Goal: Information Seeking & Learning: Learn about a topic

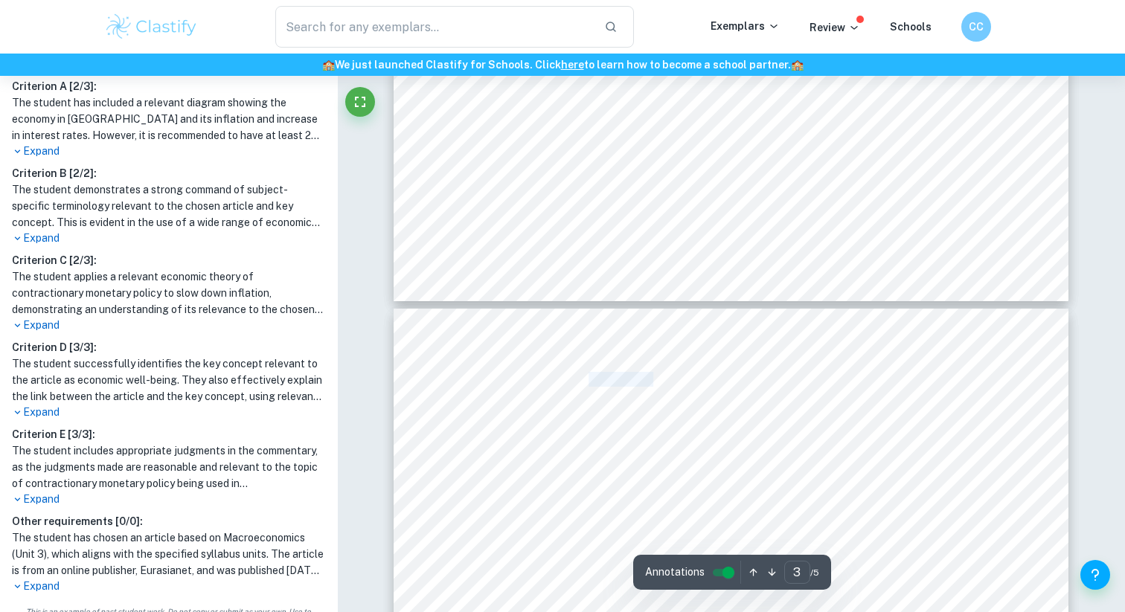
scroll to position [1655, 0]
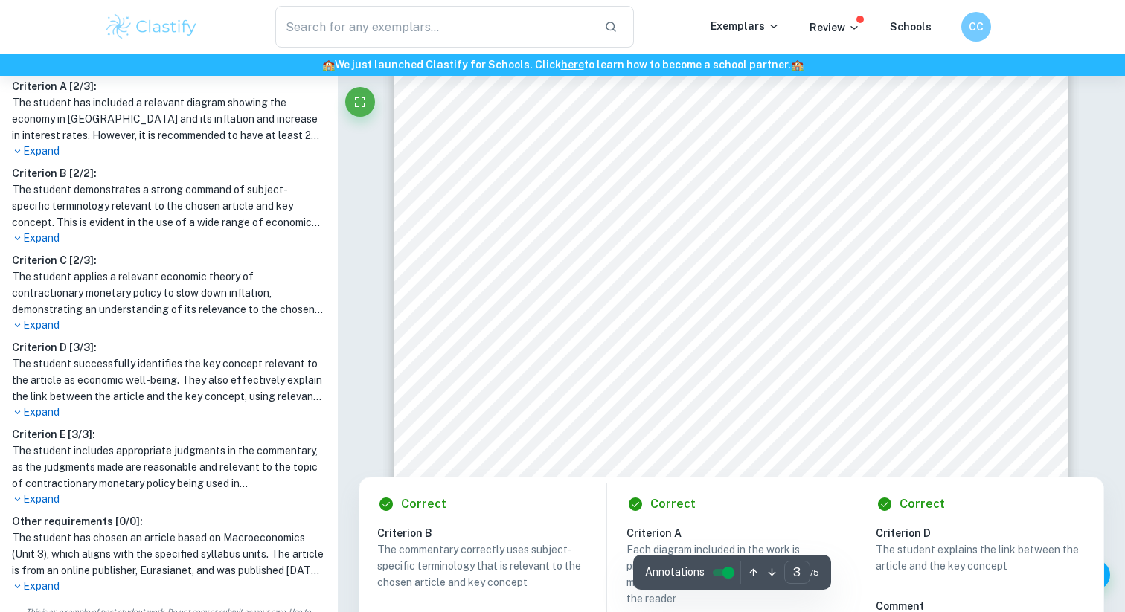
scroll to position [2111, 0]
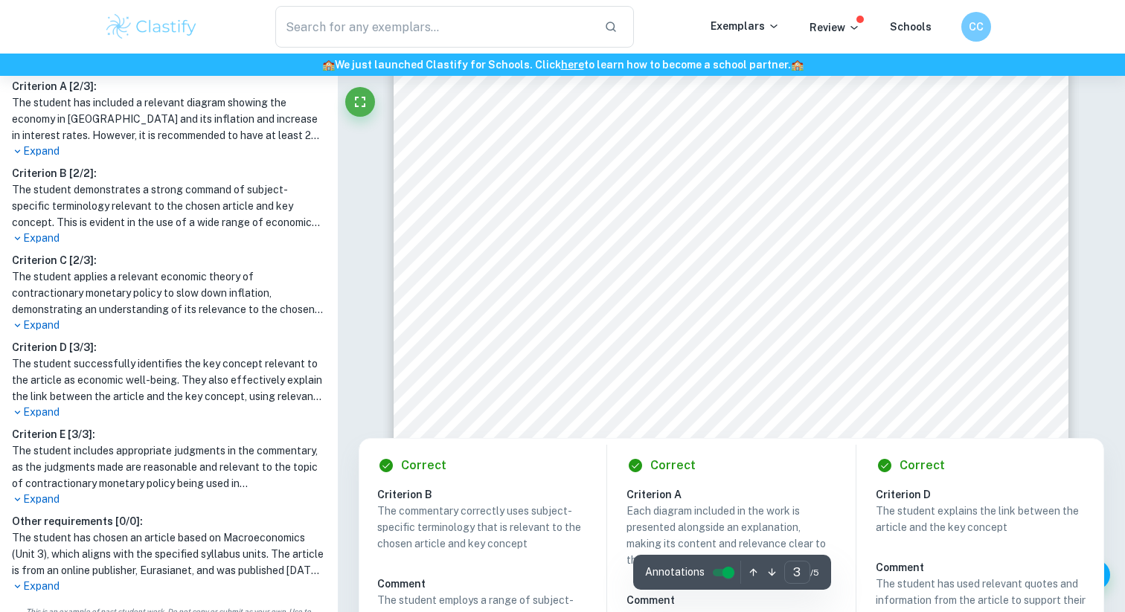
click at [882, 458] on icon at bounding box center [885, 466] width 18 height 18
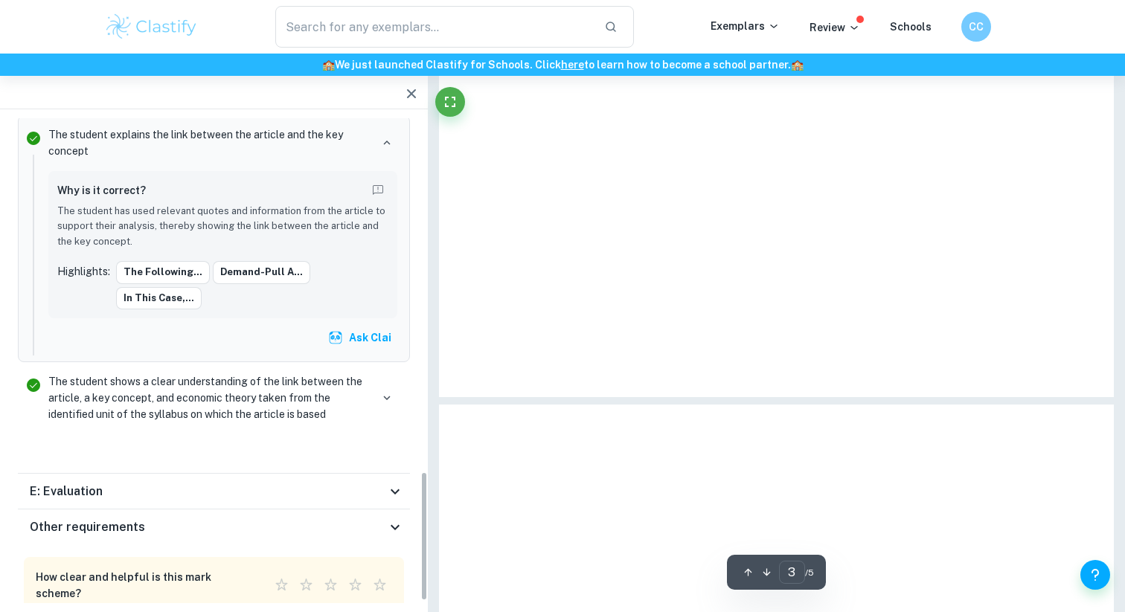
scroll to position [1126, 0]
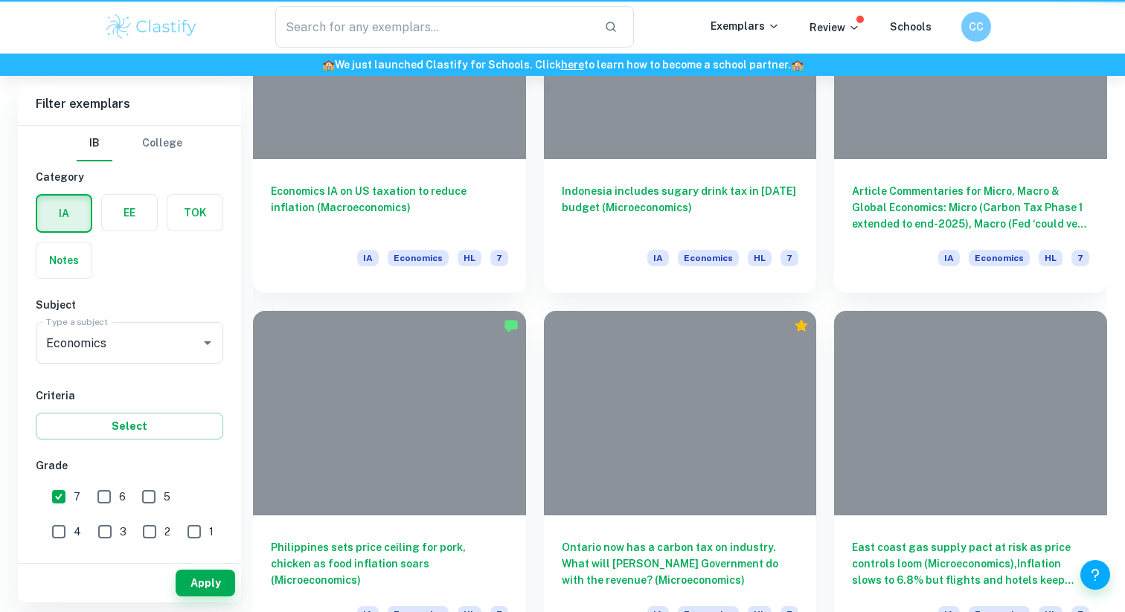
scroll to position [416, 0]
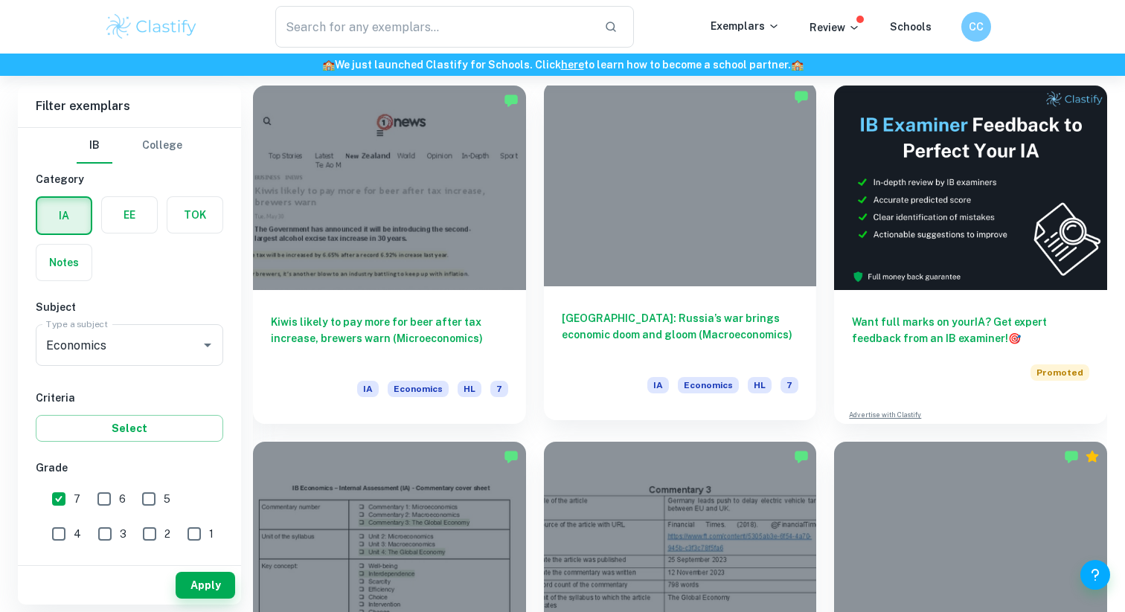
click at [629, 315] on h6 "[GEOGRAPHIC_DATA]: Russia’s war brings economic doom and gloom (Macroeconomics)" at bounding box center [680, 334] width 237 height 49
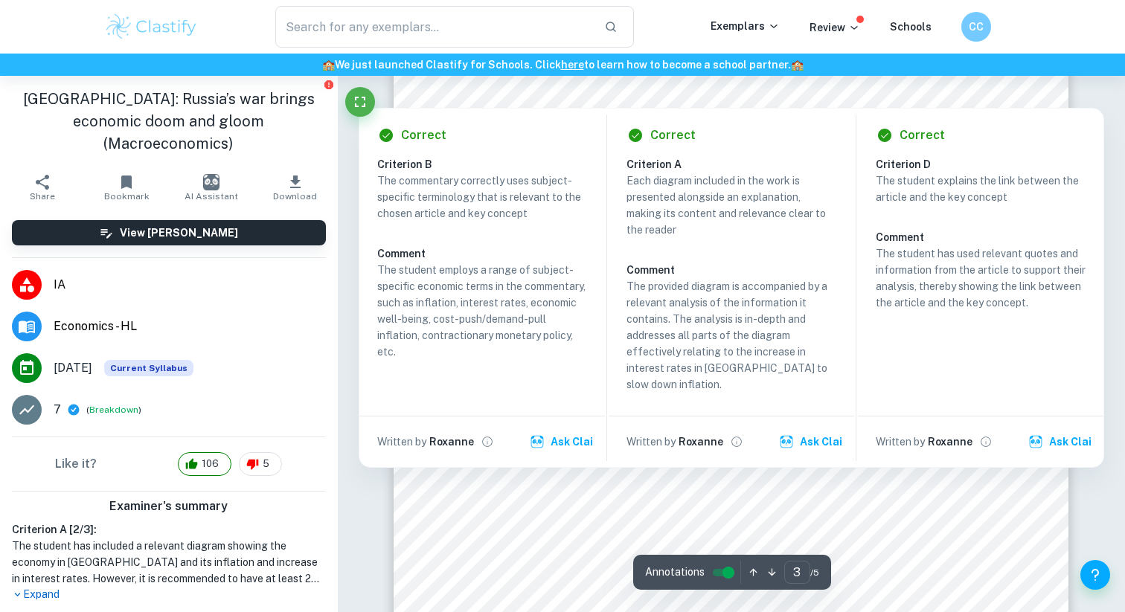
scroll to position [2451, 0]
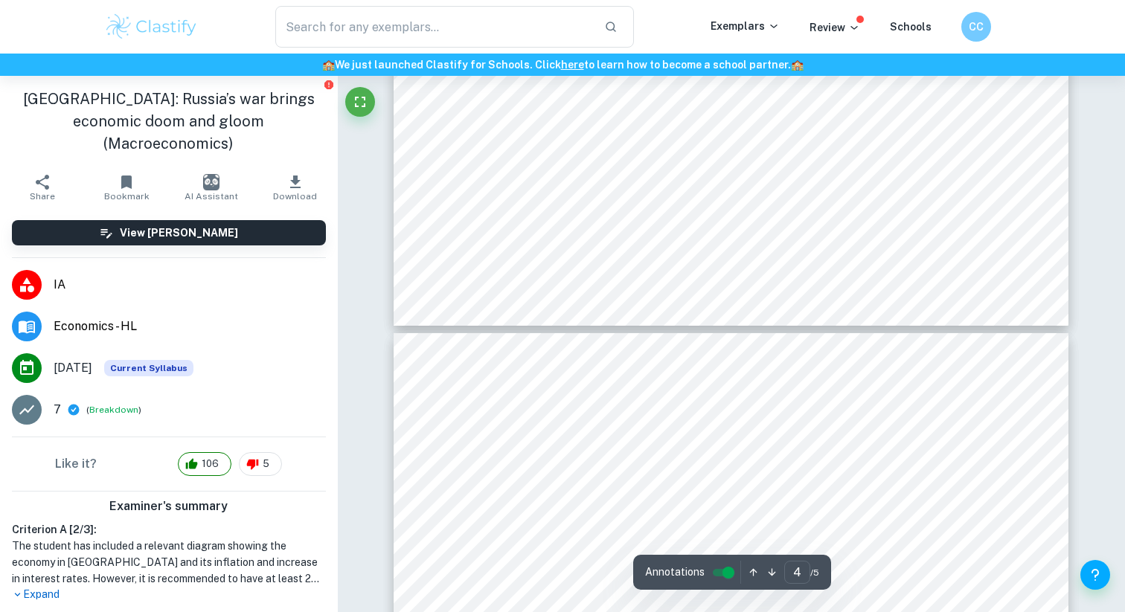
type input "3"
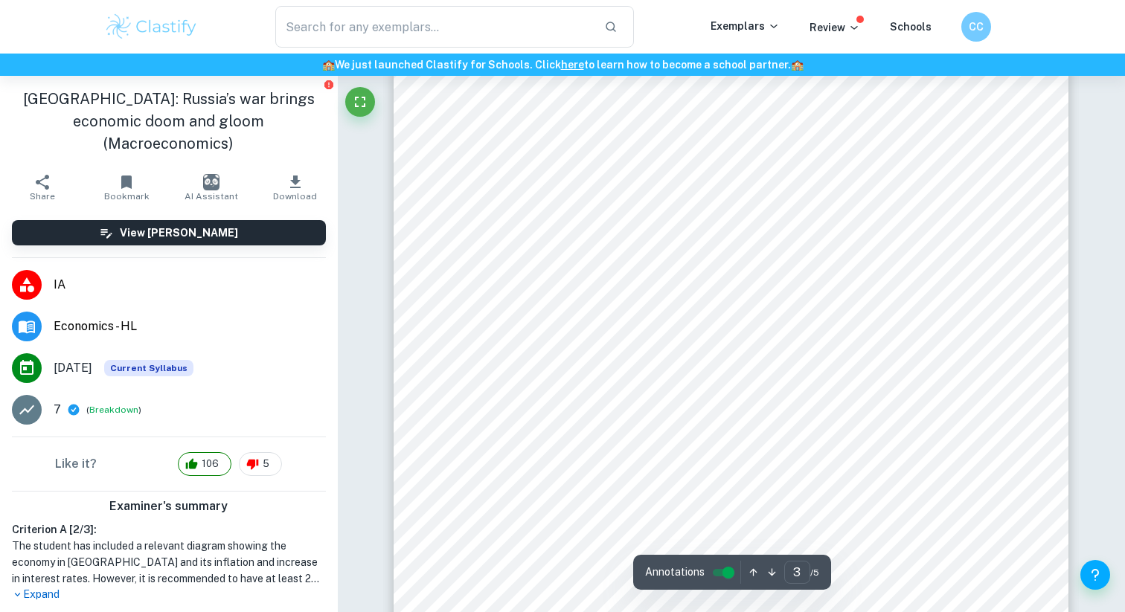
scroll to position [2146, 0]
